Goal: Task Accomplishment & Management: Manage account settings

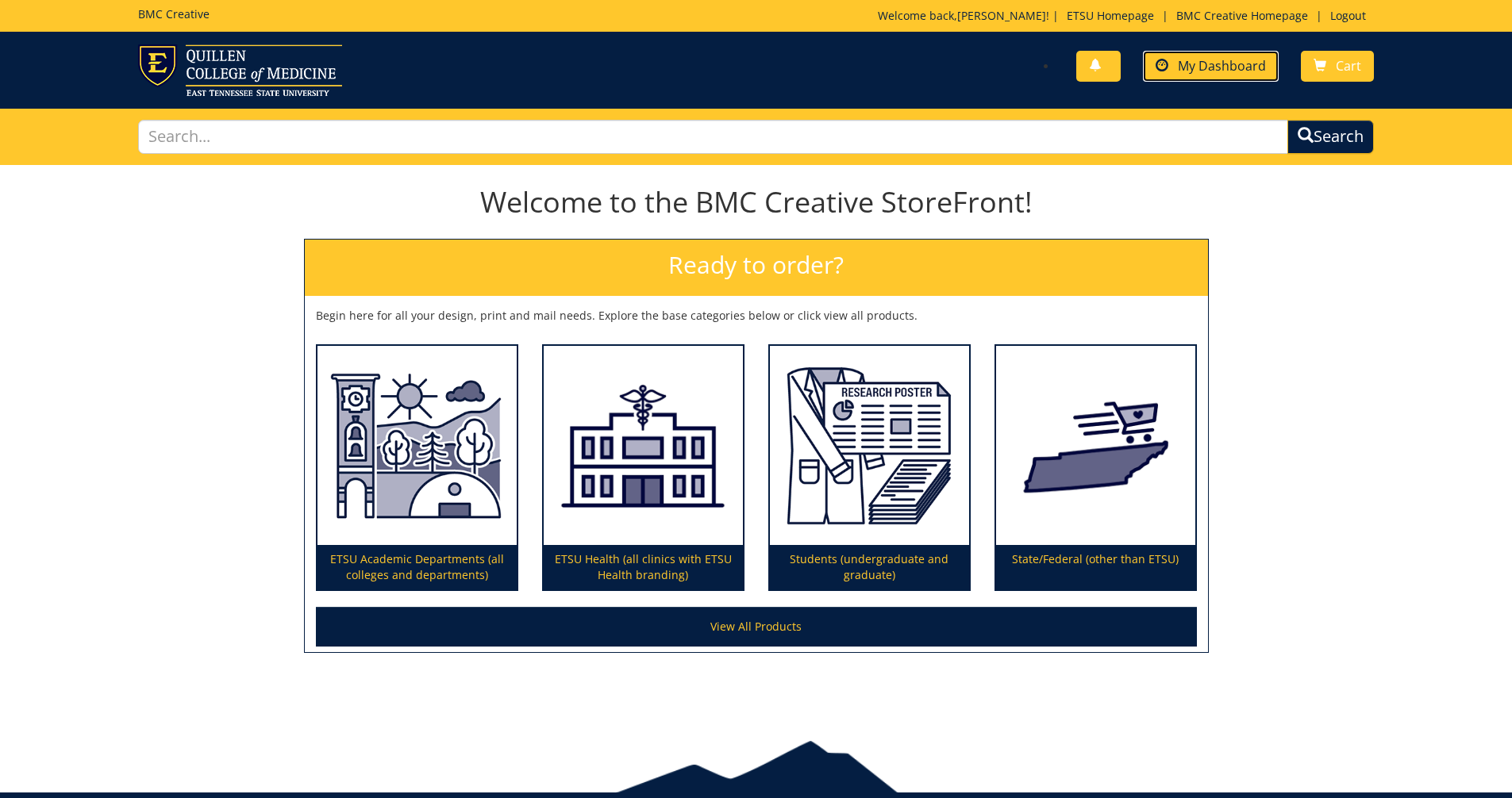
click at [725, 64] on span "My Dashboard" at bounding box center [1222, 66] width 88 height 18
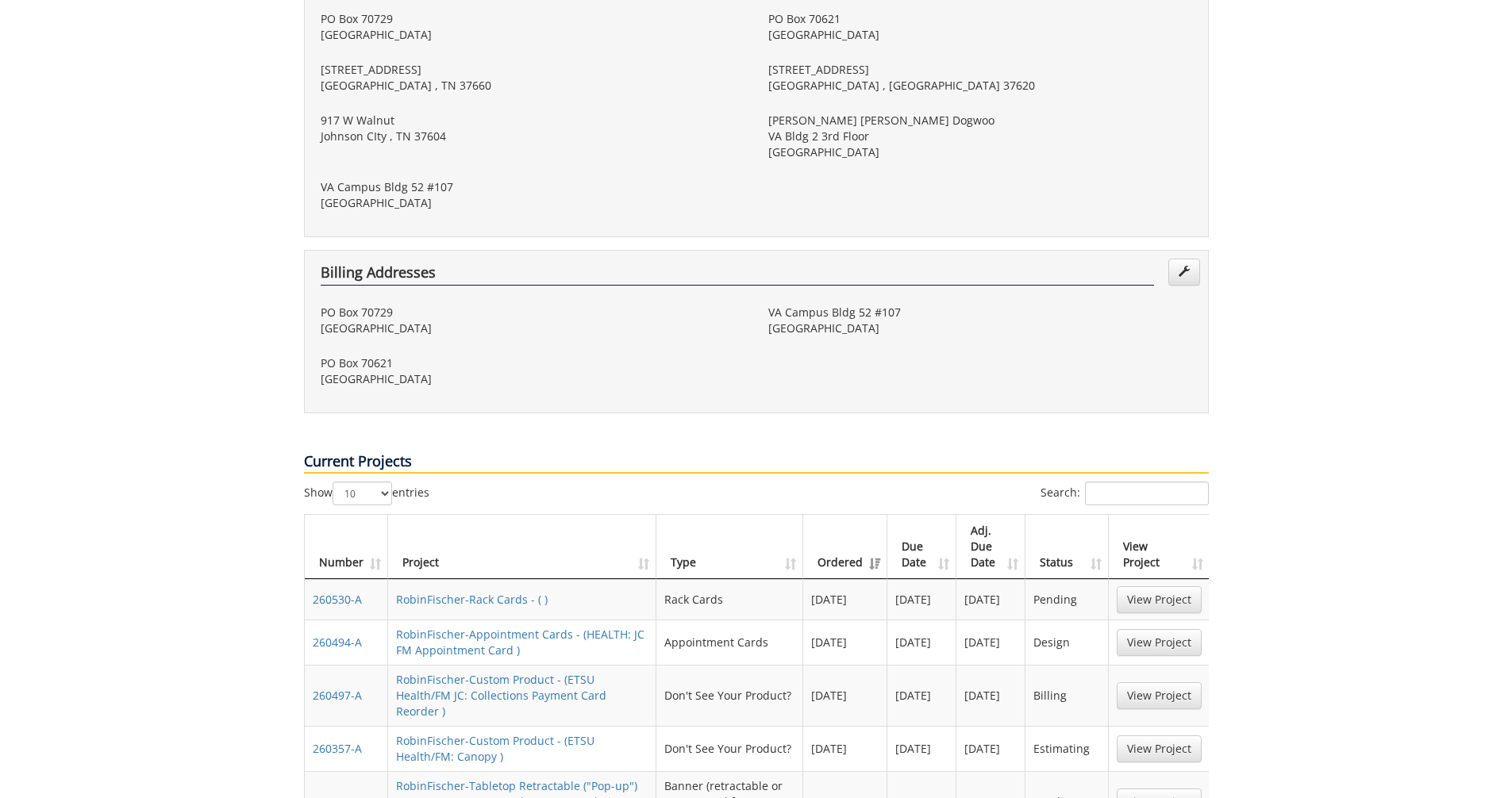
scroll to position [635, 0]
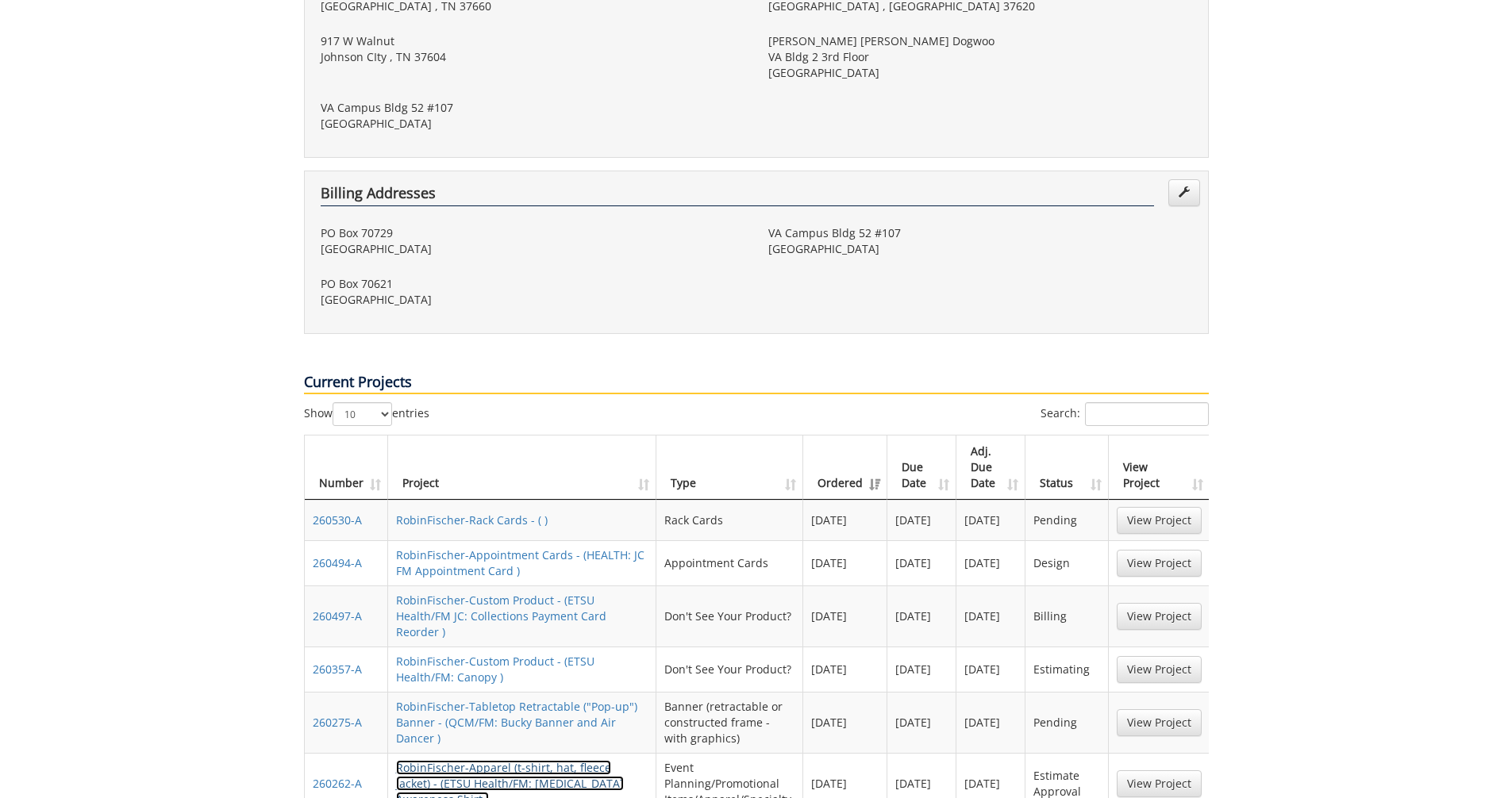
click at [478, 760] on link "RobinFischer-Apparel (t-shirt, hat, fleece jacket) - (ETSU Health/FM: [MEDICAL_…" at bounding box center [510, 783] width 228 height 47
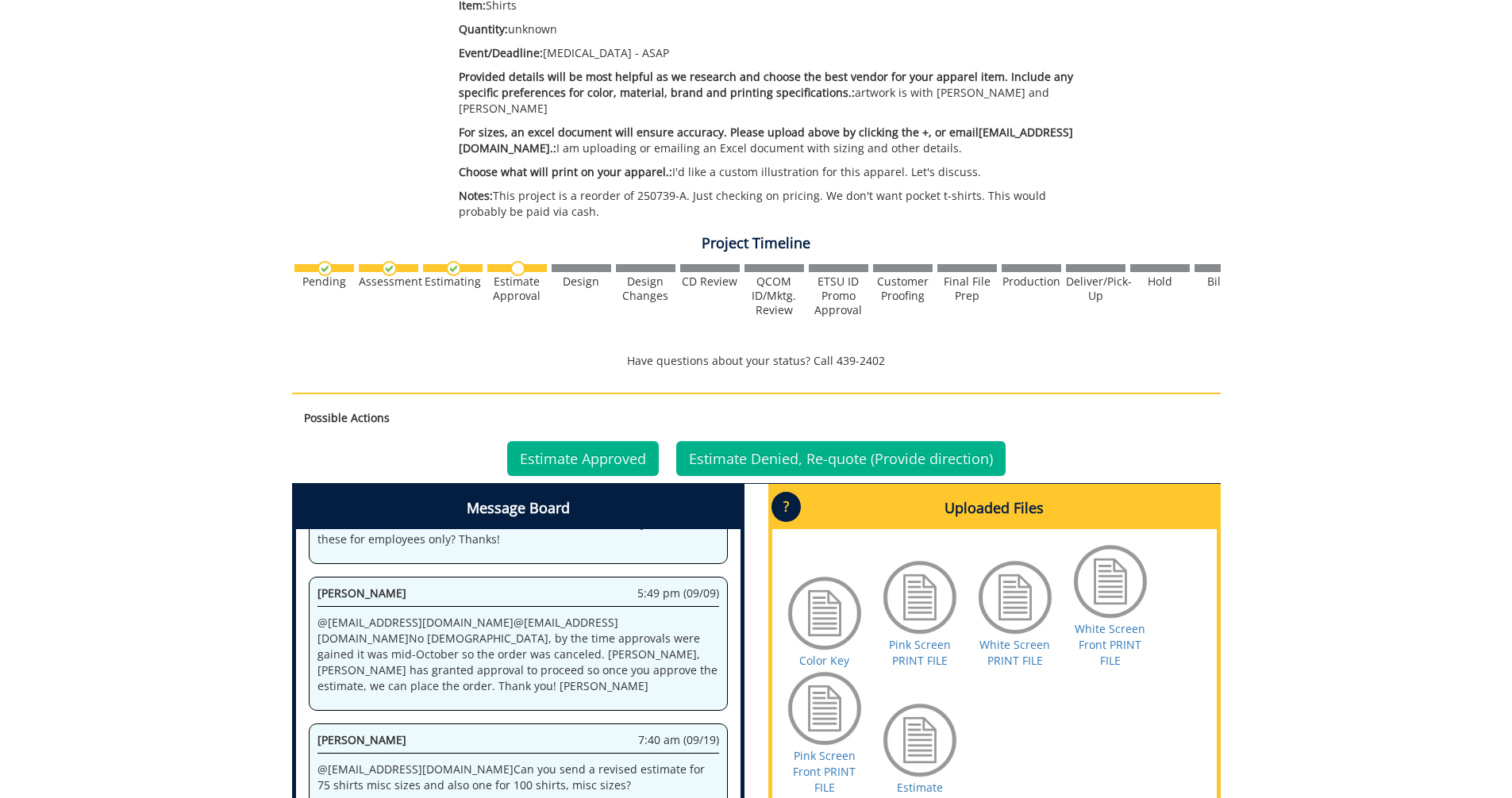
scroll to position [476, 0]
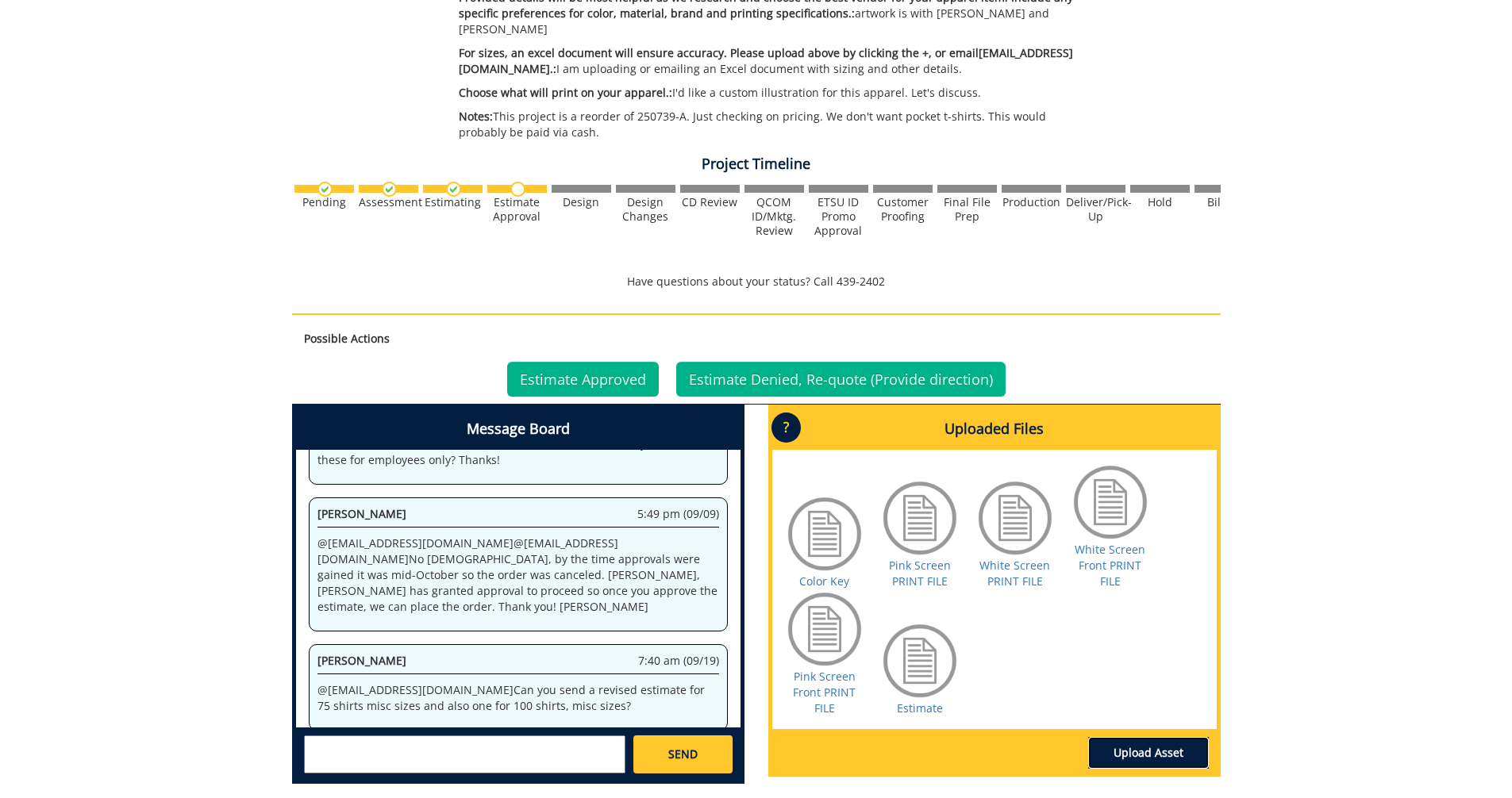
click at [1145, 738] on link "Upload Asset" at bounding box center [1148, 753] width 120 height 32
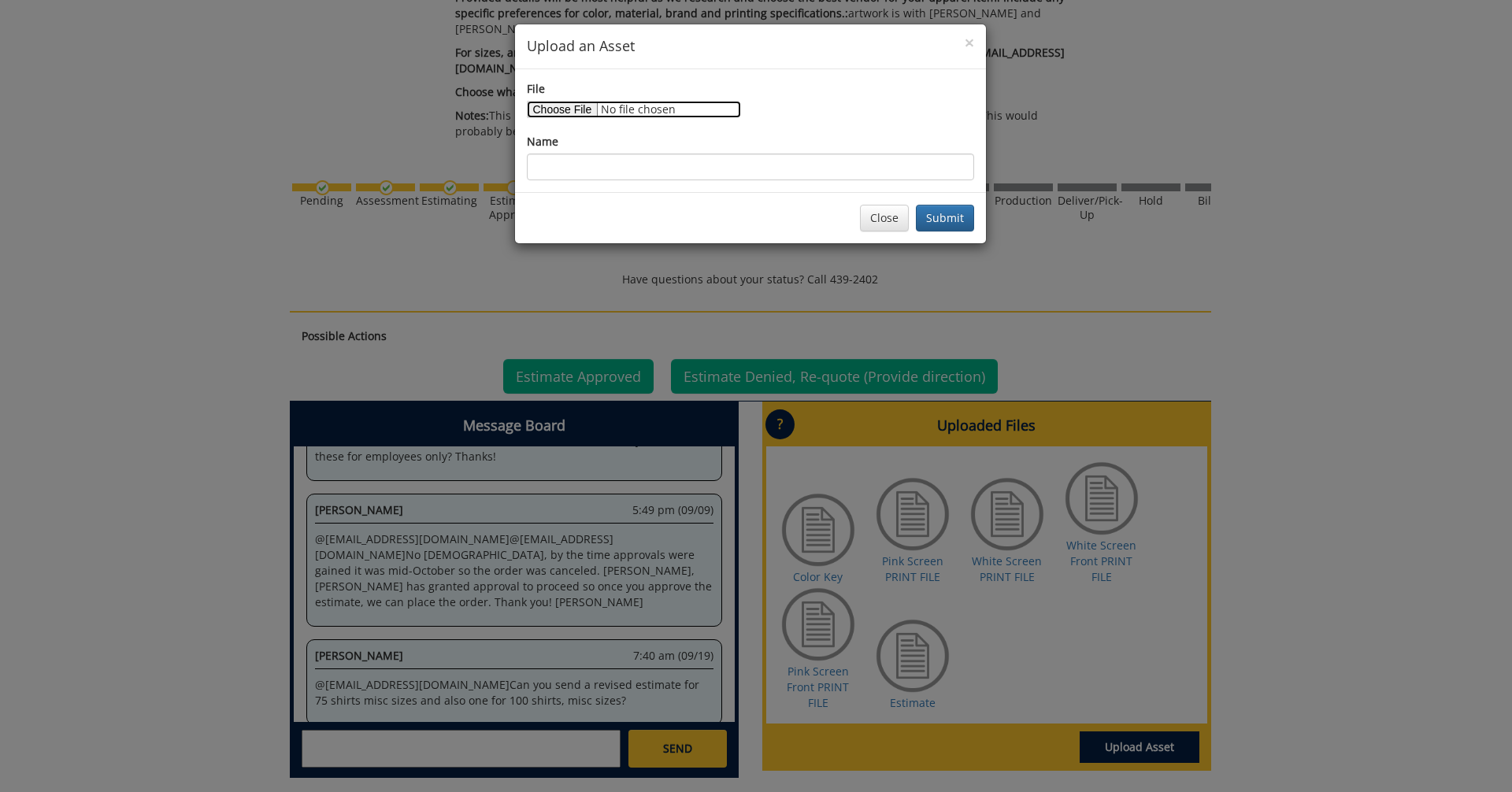
click at [560, 109] on input "File" at bounding box center [634, 110] width 214 height 18
type input "C:\fakepath\BC tshirt numbers.xlsx"
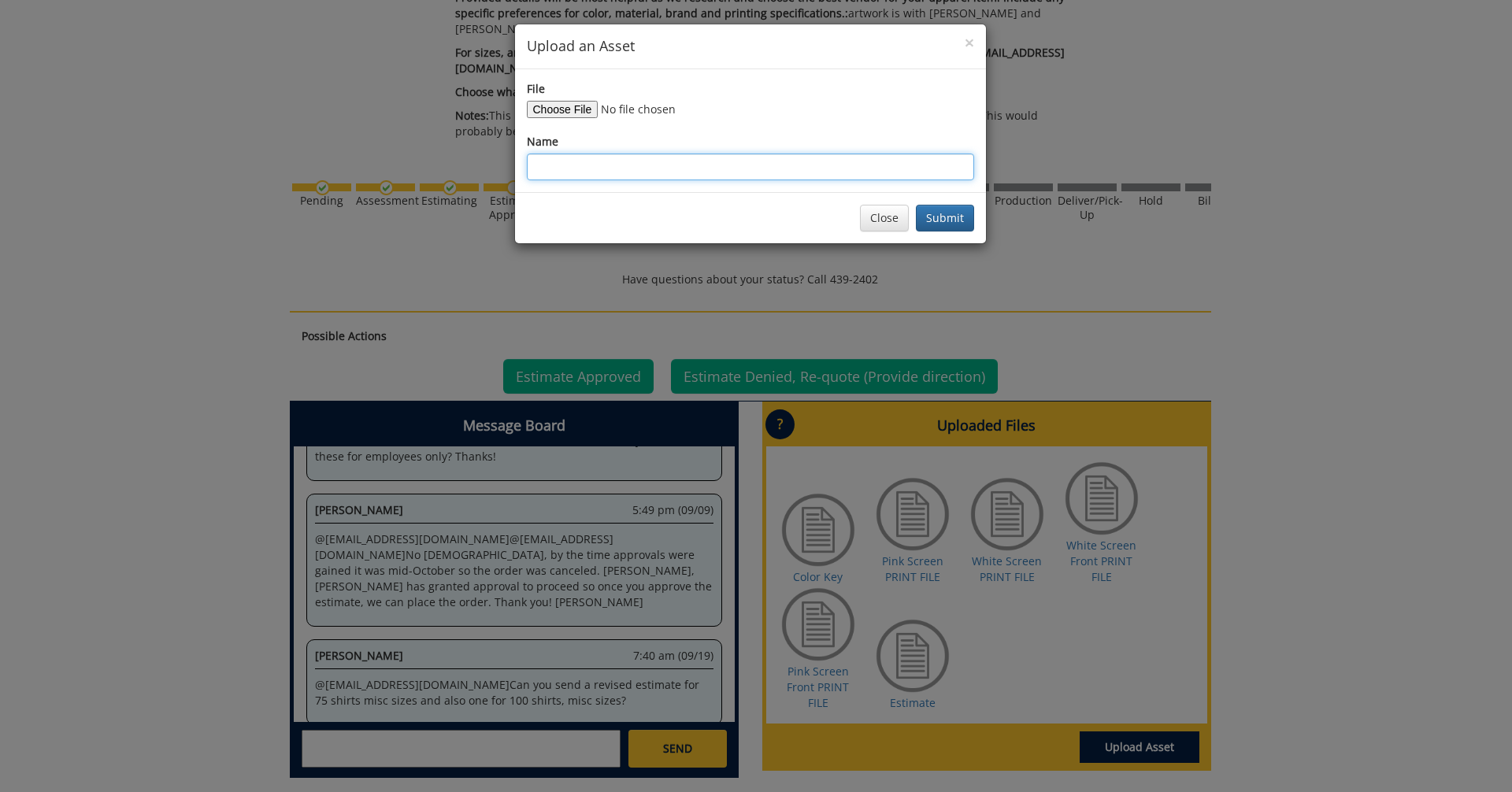
click at [543, 156] on input "Name" at bounding box center [751, 167] width 447 height 27
type input "Tshirt numbers"
click at [948, 226] on button "Submit" at bounding box center [945, 218] width 58 height 27
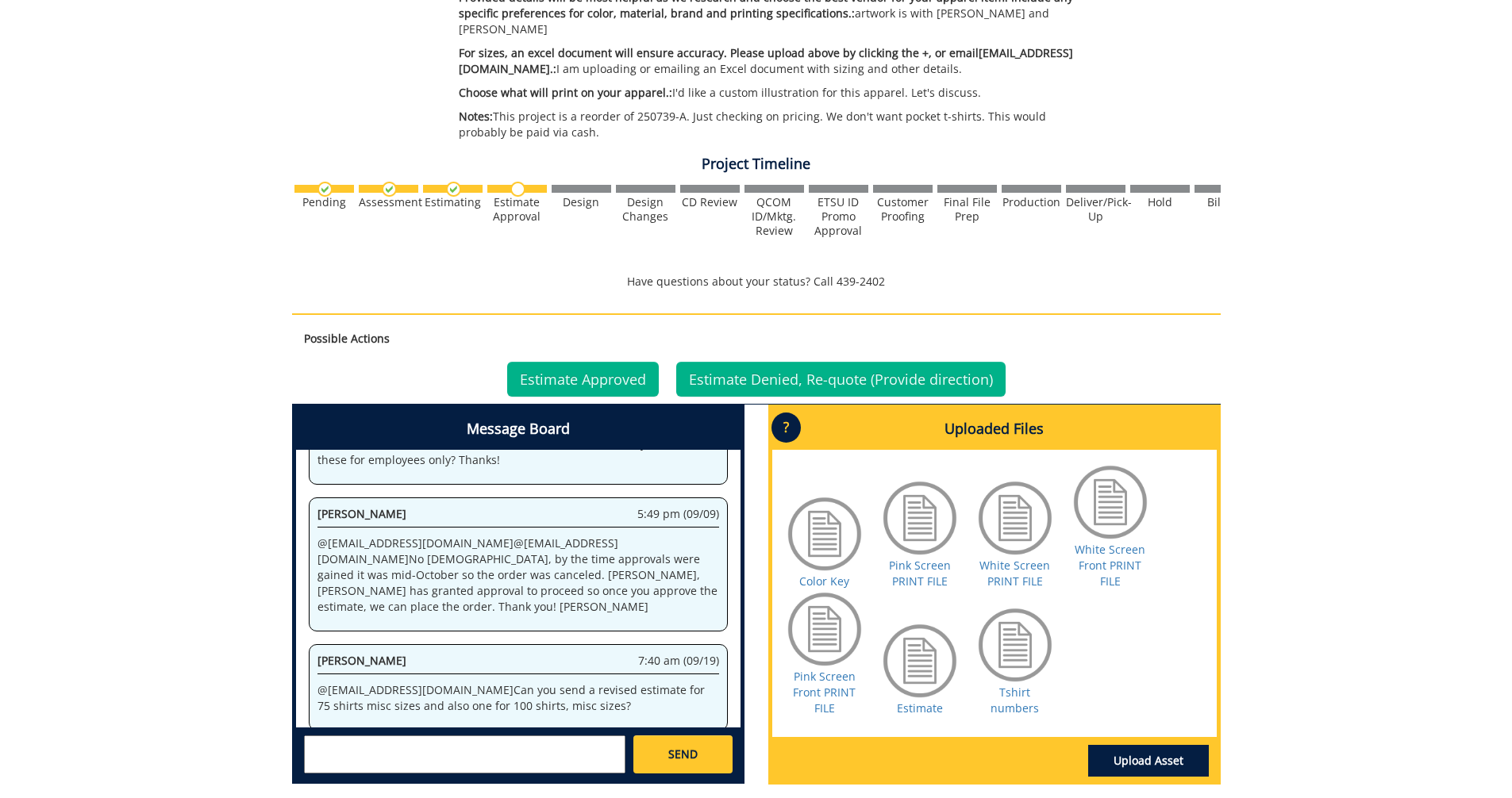
click at [365, 736] on textarea at bounding box center [464, 754] width 322 height 38
click at [418, 761] on small "[EMAIL_ADDRESS][DOMAIN_NAME]" at bounding box center [496, 768] width 158 height 12
type textarea "@[EMAIL_ADDRESS][DOMAIN_NAME] I have attached sizing information to get a bette…"
click at [665, 742] on link "SEND" at bounding box center [682, 754] width 98 height 38
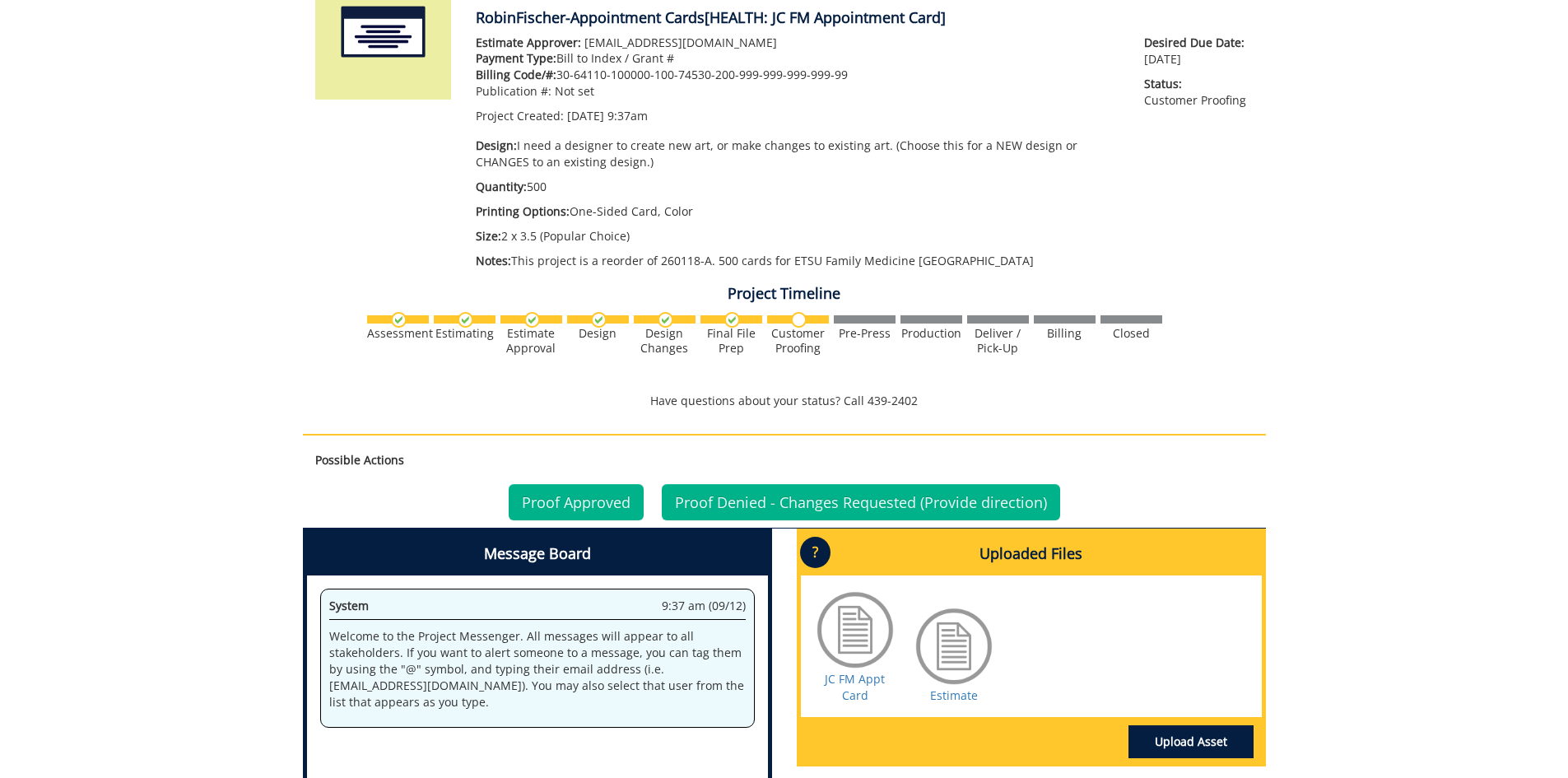
scroll to position [329, 0]
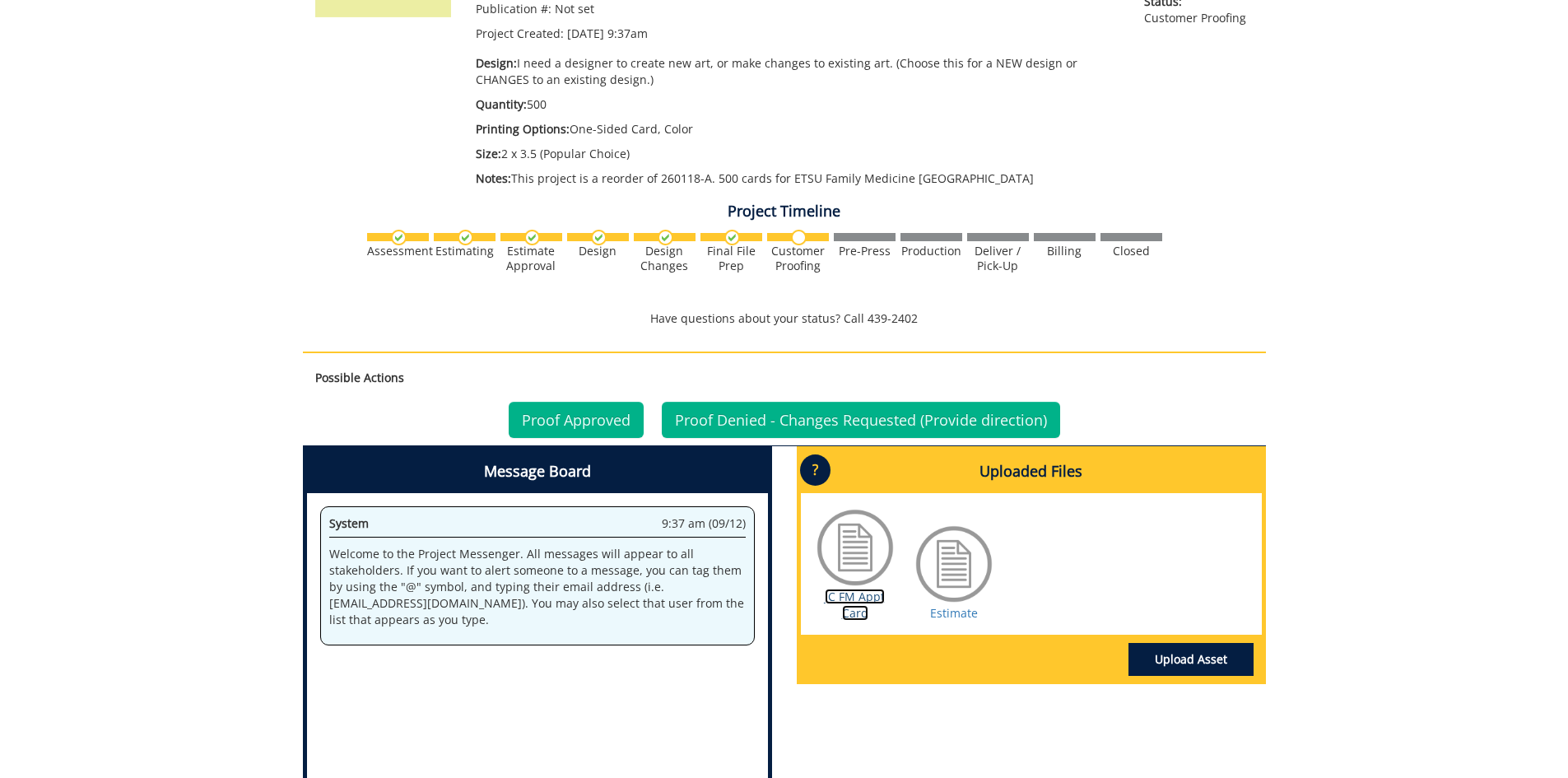
click at [862, 593] on link "JC FM Appt Card" at bounding box center [854, 604] width 60 height 32
click at [946, 614] on link "Estimate" at bounding box center [954, 613] width 48 height 16
click at [591, 418] on link "Proof Approved" at bounding box center [576, 419] width 135 height 36
